Goal: Navigation & Orientation: Find specific page/section

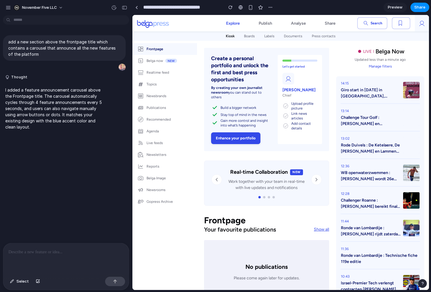
click at [39, 12] on div "November Five LLC" at bounding box center [66, 7] width 132 height 14
click at [38, 9] on span "November Five LLC" at bounding box center [39, 8] width 35 height 6
click at [7, 4] on div "Settings Invite members Change theme Sign out" at bounding box center [215, 146] width 431 height 292
click at [8, 9] on div "button" at bounding box center [8, 7] width 5 height 5
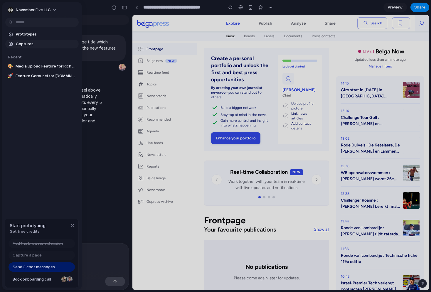
click at [24, 42] on span "Captures" at bounding box center [46, 44] width 61 height 6
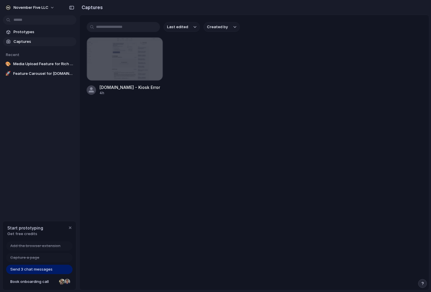
click at [24, 36] on section "Prototypes Captures" at bounding box center [39, 36] width 79 height 20
click at [27, 34] on span "Prototypes" at bounding box center [44, 32] width 61 height 6
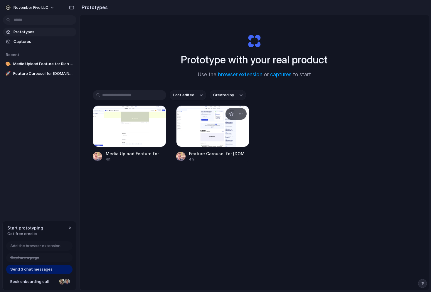
click at [219, 127] on div at bounding box center [212, 126] width 73 height 42
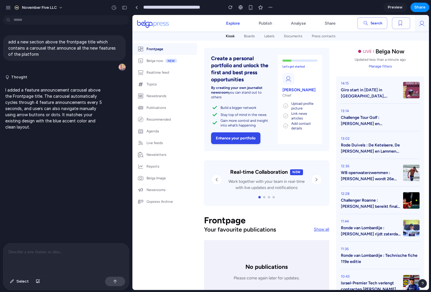
click at [321, 178] on div "Real-time Collaboration NEW Work together with your team in real-time with live…" at bounding box center [266, 183] width 125 height 45
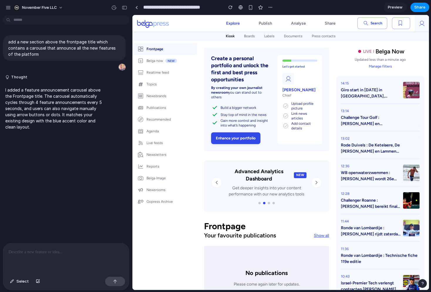
click at [318, 178] on div "Advanced Analytics Dashboard NEW Get deeper insights into your content performa…" at bounding box center [267, 182] width 110 height 29
click at [315, 179] on button "Next feature" at bounding box center [316, 182] width 11 height 11
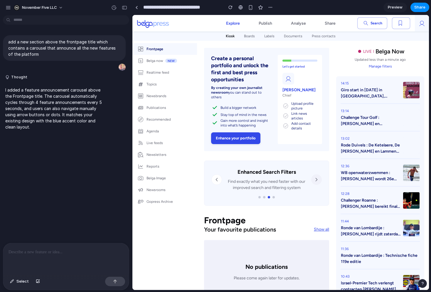
click at [315, 179] on icon "Next feature" at bounding box center [317, 180] width 6 height 6
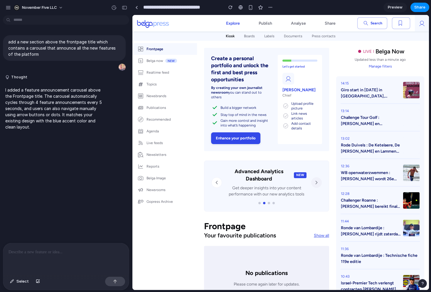
click at [315, 179] on button "Next feature" at bounding box center [316, 182] width 11 height 11
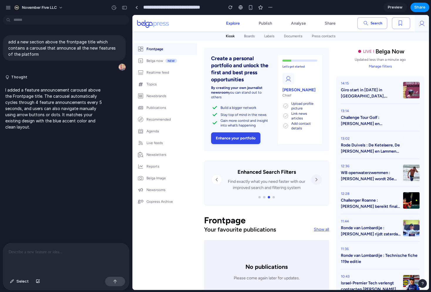
click at [315, 179] on icon "Next feature" at bounding box center [317, 180] width 6 height 6
click at [315, 179] on button "Next feature" at bounding box center [316, 179] width 11 height 11
click at [315, 179] on icon "Next feature" at bounding box center [317, 180] width 6 height 6
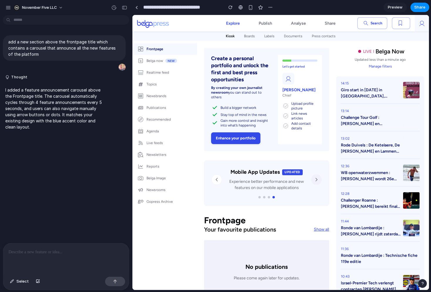
click at [315, 179] on icon "Next feature" at bounding box center [317, 180] width 6 height 6
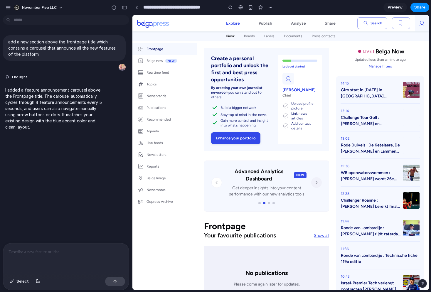
click at [315, 179] on button "Next feature" at bounding box center [316, 182] width 11 height 11
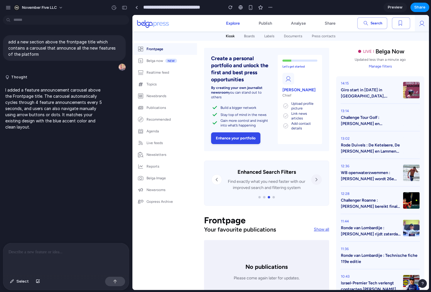
click at [315, 179] on icon "Next feature" at bounding box center [317, 180] width 6 height 6
